Goal: Download file/media

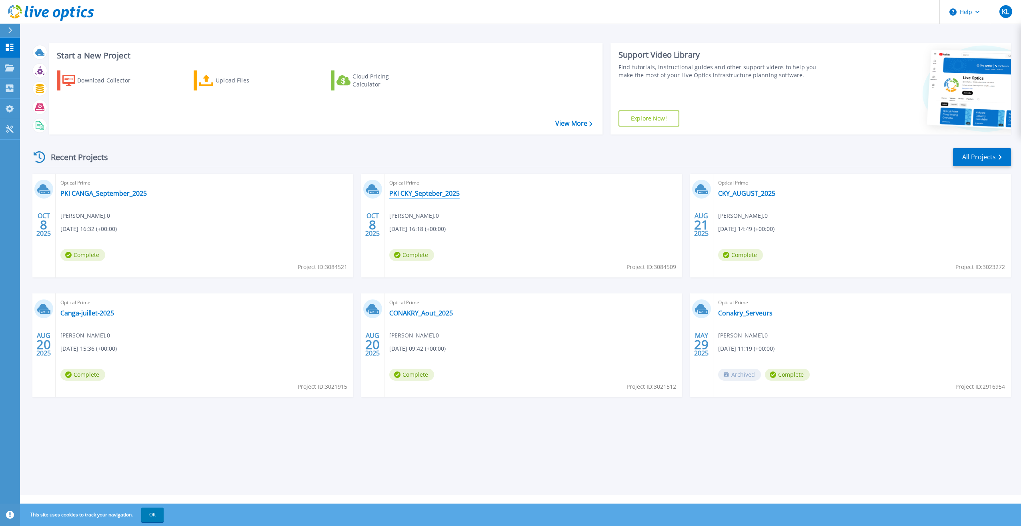
click at [406, 195] on link "PKI CKY_Septeber_2025" at bounding box center [424, 193] width 70 height 8
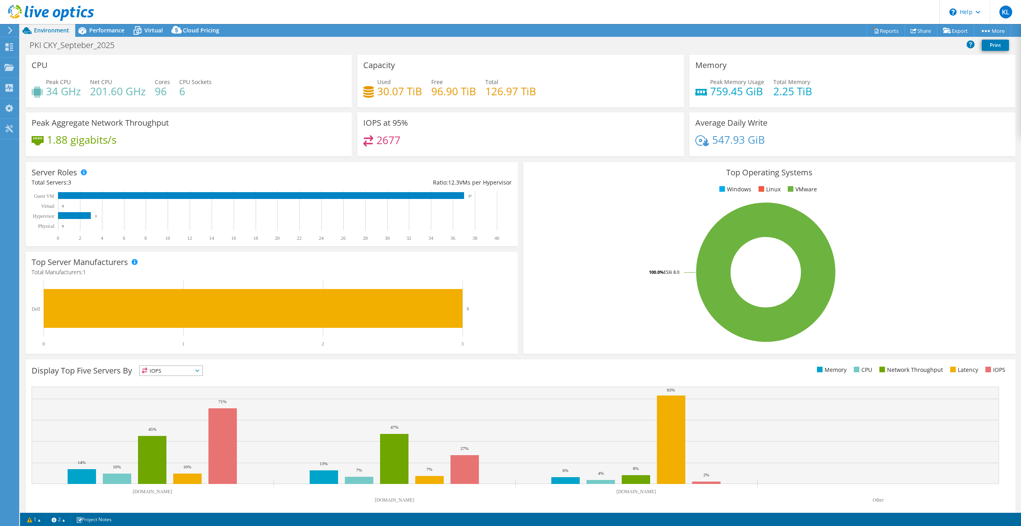
select select "USD"
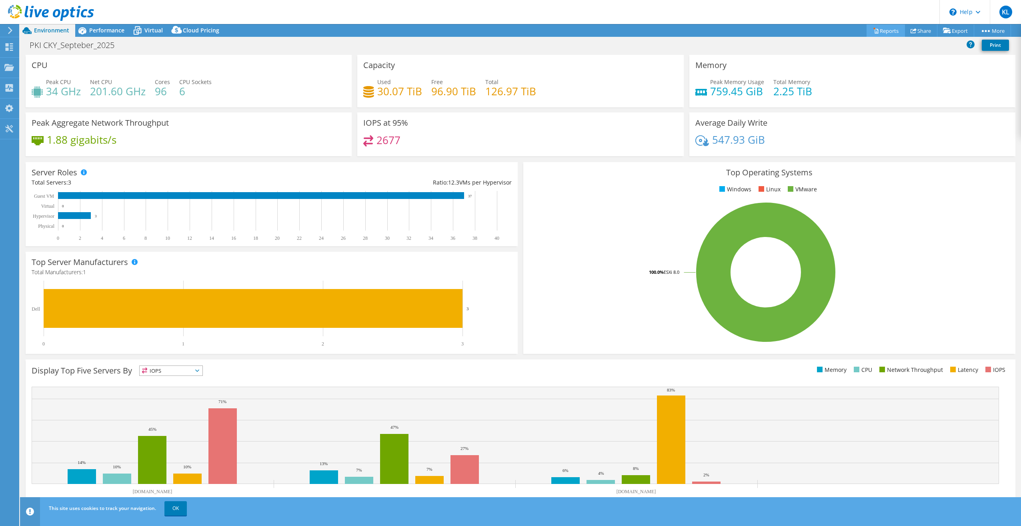
click at [881, 30] on link "Reports" at bounding box center [886, 30] width 38 height 12
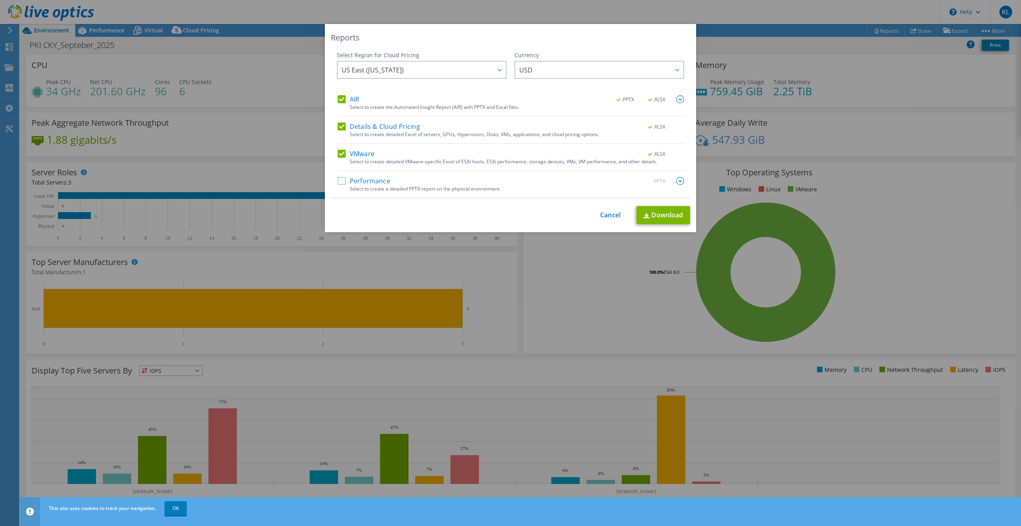
click at [339, 181] on label "Performance" at bounding box center [364, 181] width 52 height 8
click at [0, 0] on input "Performance" at bounding box center [0, 0] width 0 height 0
click at [663, 215] on link "Download" at bounding box center [664, 215] width 54 height 18
